Goal: Information Seeking & Learning: Learn about a topic

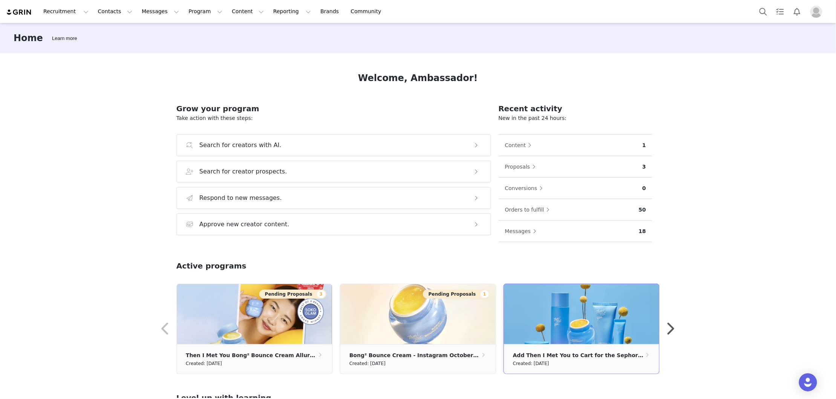
click at [543, 299] on img at bounding box center [581, 314] width 155 height 60
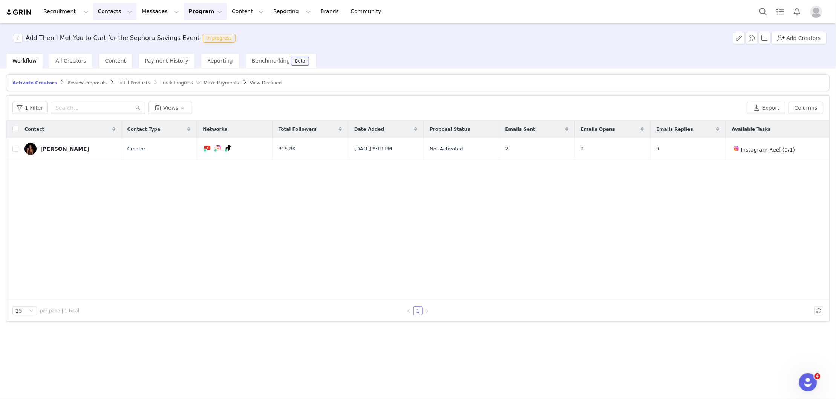
click at [118, 12] on button "Contacts Contacts" at bounding box center [114, 11] width 43 height 17
click at [112, 37] on p "Creators" at bounding box center [105, 33] width 23 height 8
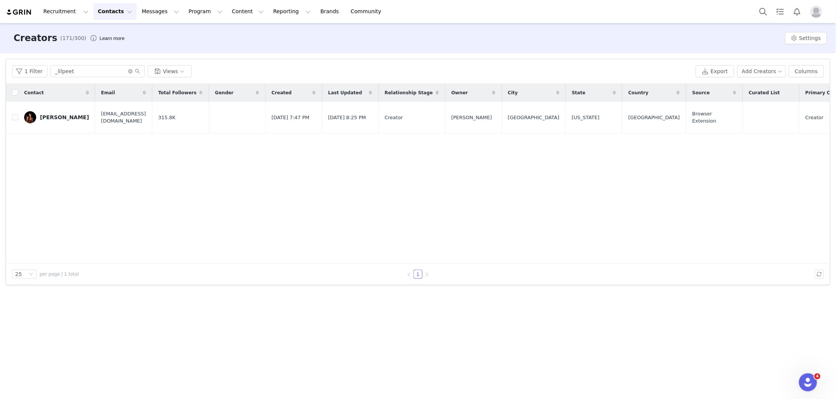
click at [113, 12] on button "Contacts Contacts" at bounding box center [114, 11] width 43 height 17
click at [112, 46] on p "Prospects" at bounding box center [106, 47] width 25 height 8
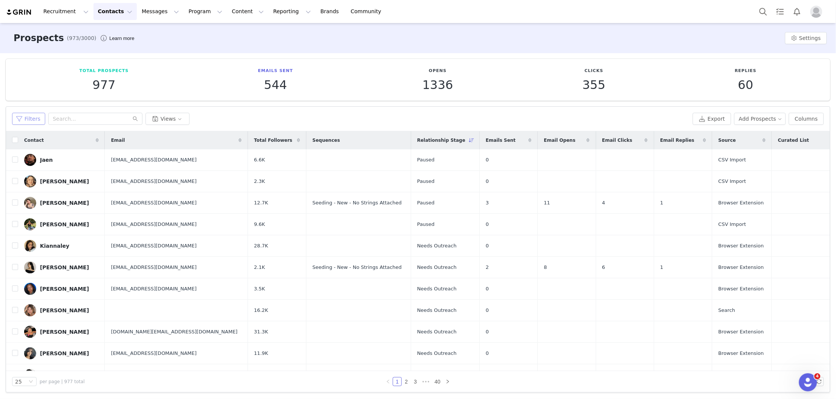
click at [37, 120] on button "Filters" at bounding box center [28, 119] width 33 height 12
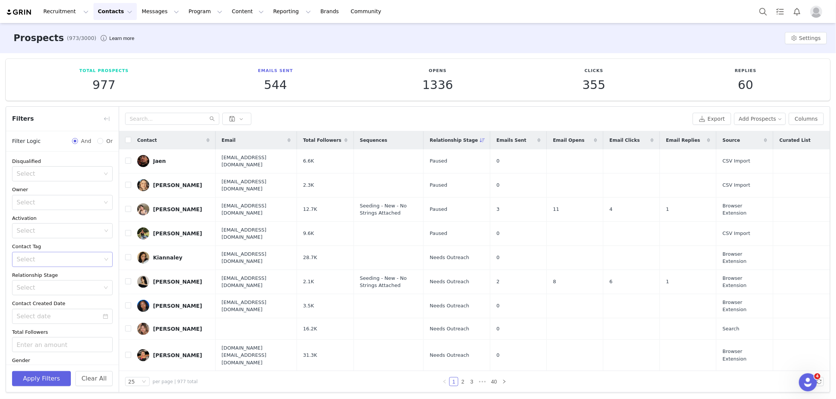
click at [93, 260] on div "Select" at bounding box center [59, 260] width 85 height 8
click at [76, 356] on li "ADD - Sephora Savings Event" at bounding box center [58, 355] width 93 height 12
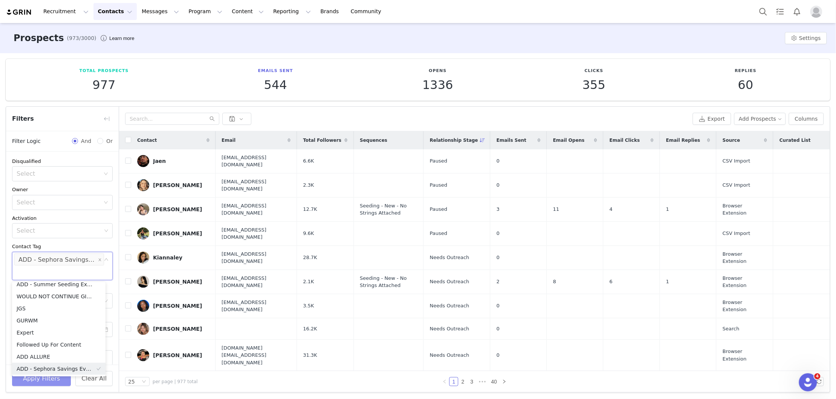
click at [61, 379] on button "Apply Filters" at bounding box center [41, 378] width 59 height 15
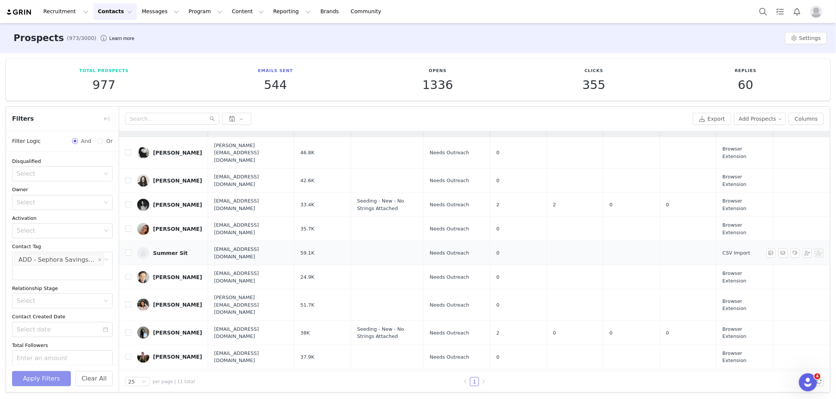
scroll to position [0, 0]
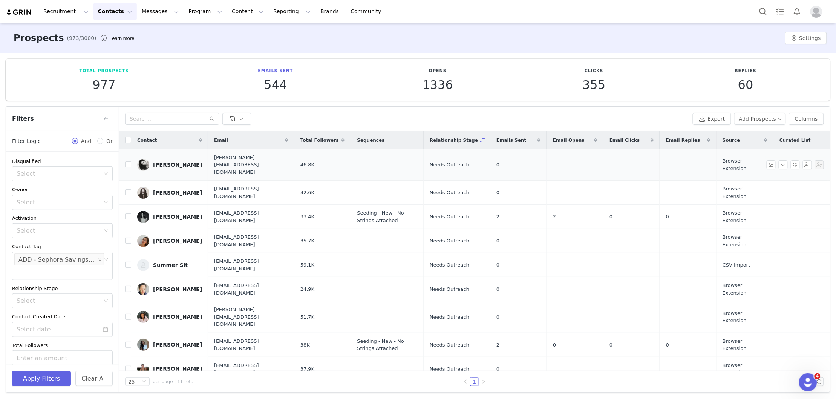
click at [162, 162] on div "[PERSON_NAME]" at bounding box center [177, 165] width 49 height 6
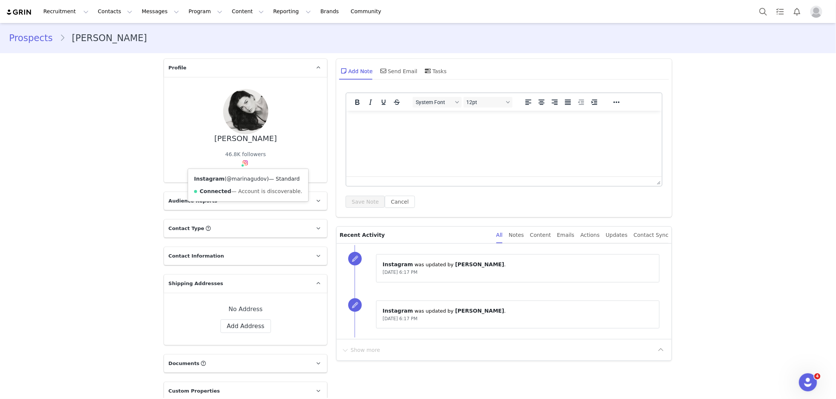
click at [240, 177] on link "@marinagudov" at bounding box center [247, 179] width 40 height 6
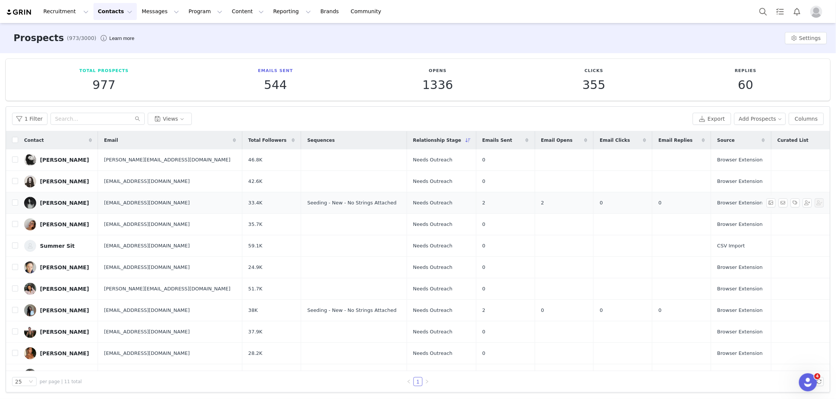
click at [48, 203] on div "[PERSON_NAME]" at bounding box center [64, 203] width 49 height 6
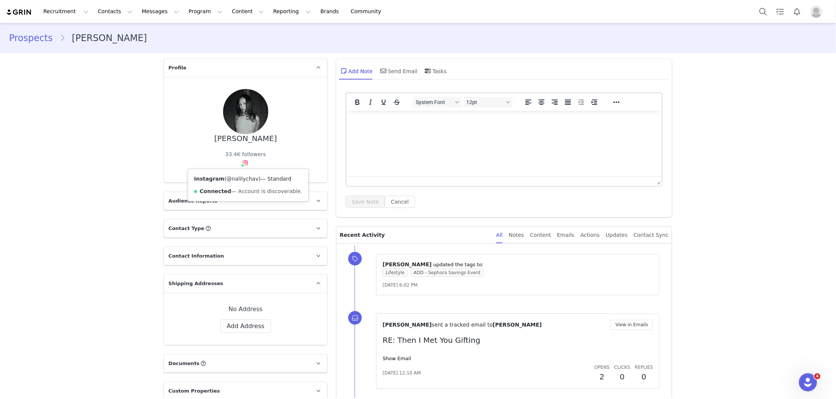
click at [241, 178] on link "@nalilychav" at bounding box center [243, 179] width 32 height 6
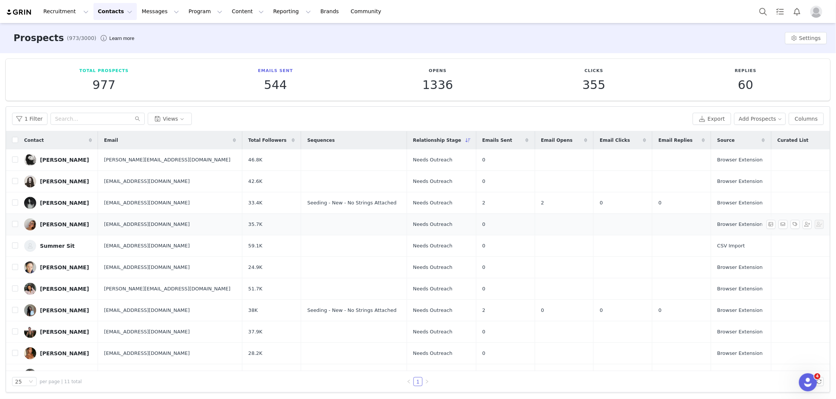
click at [70, 225] on div "[PERSON_NAME]" at bounding box center [64, 224] width 49 height 6
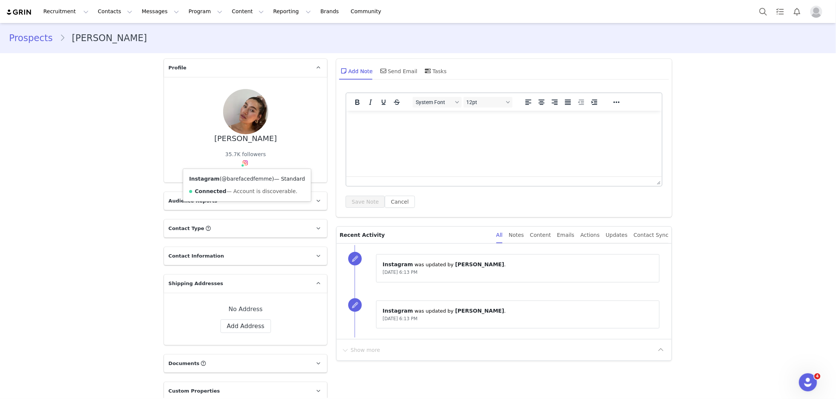
click at [243, 179] on link "@barefacedfemme" at bounding box center [247, 179] width 51 height 6
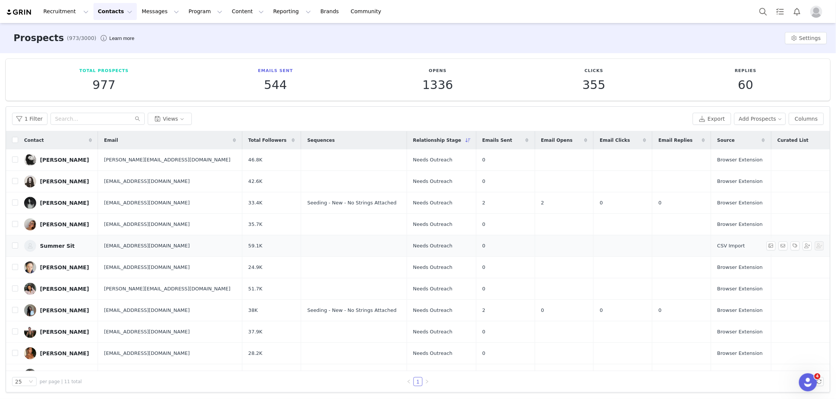
scroll to position [15, 0]
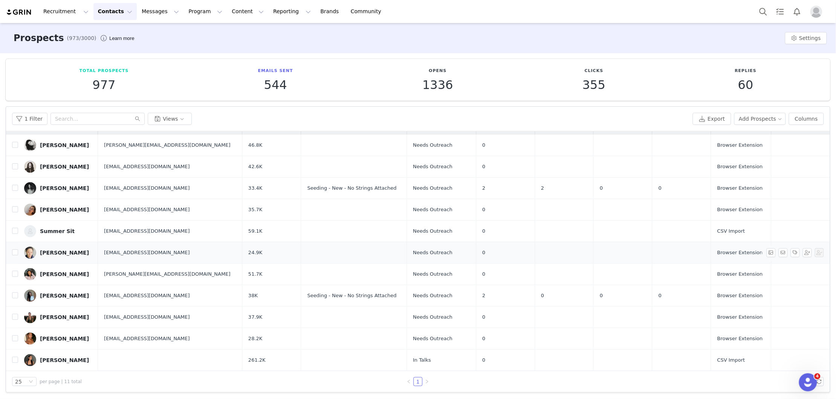
click at [55, 253] on div "[PERSON_NAME]" at bounding box center [64, 253] width 49 height 6
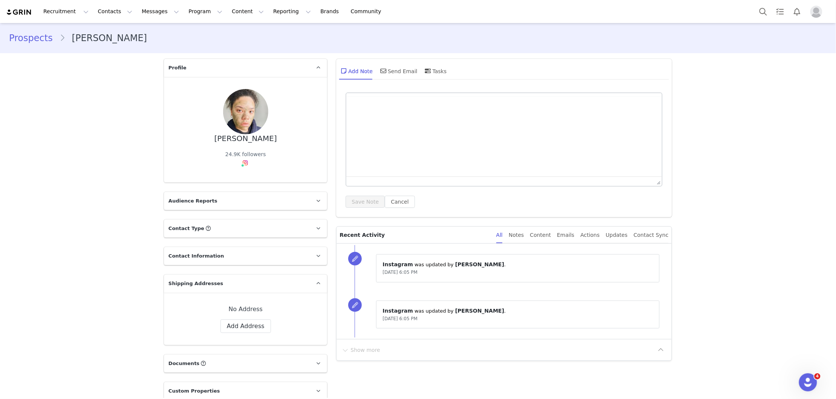
click at [241, 164] on span at bounding box center [243, 166] width 4 height 4
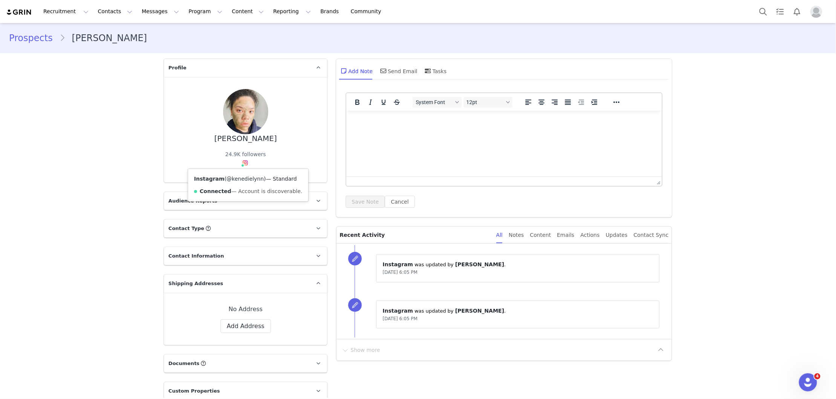
click at [240, 181] on link "@kenedielynn" at bounding box center [245, 179] width 37 height 6
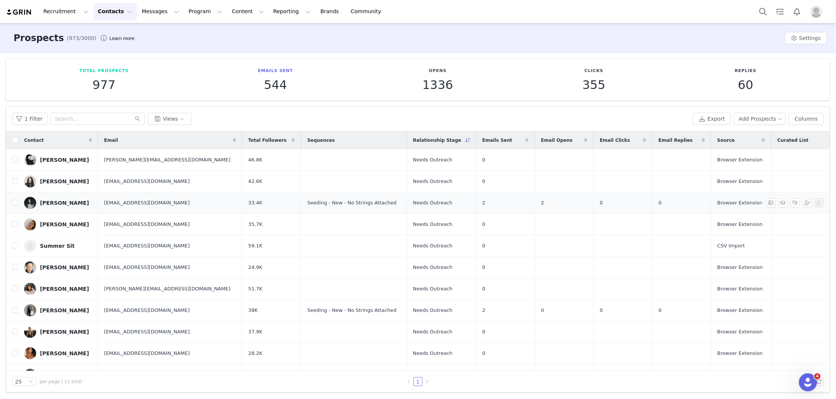
scroll to position [15, 0]
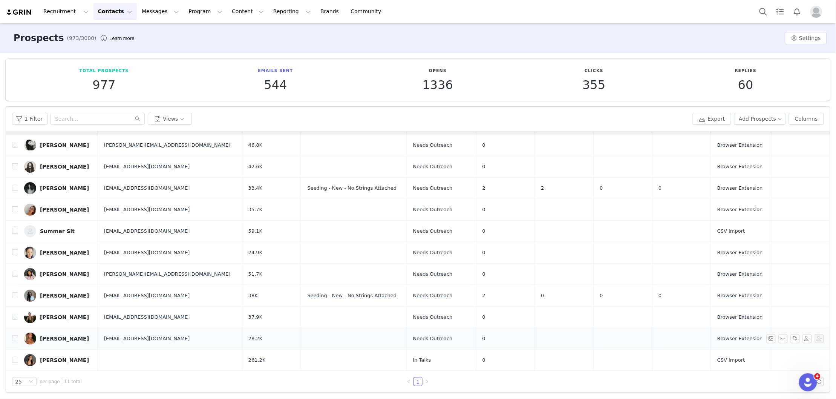
click at [58, 340] on div "[PERSON_NAME]" at bounding box center [64, 339] width 49 height 6
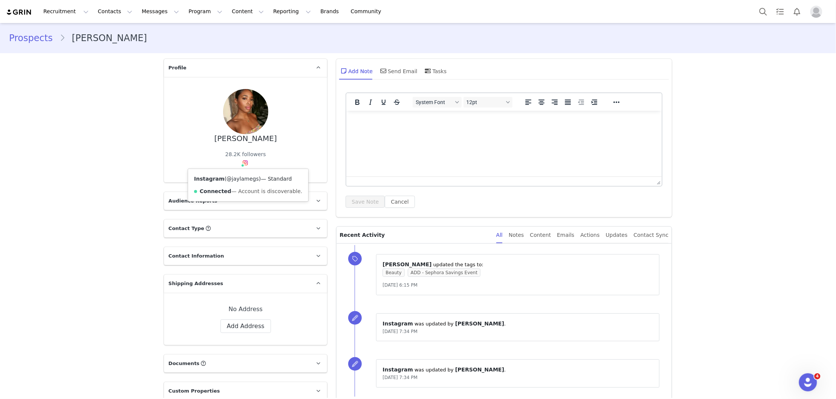
click at [239, 179] on link "@jaylamegs" at bounding box center [243, 179] width 32 height 6
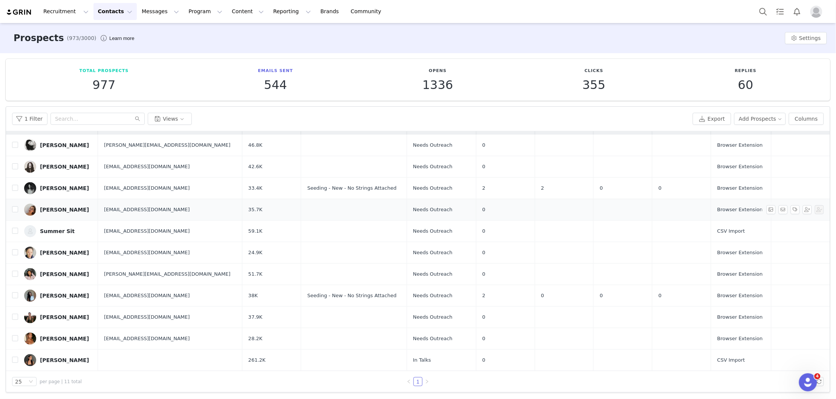
scroll to position [14, 0]
click at [61, 338] on div "[PERSON_NAME]" at bounding box center [64, 339] width 49 height 6
